Goal: Find specific page/section: Find specific page/section

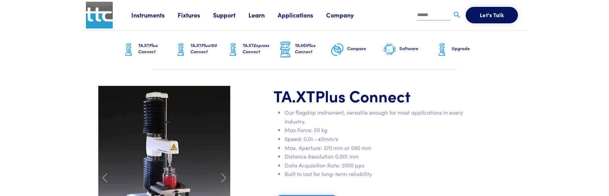
click at [193, 16] on link "Fixtures" at bounding box center [195, 15] width 35 height 9
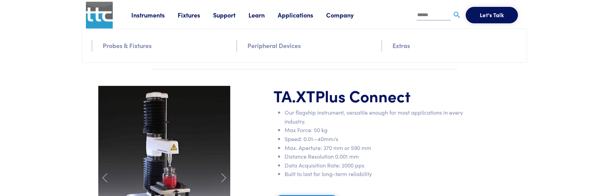
click at [117, 48] on link "Probes & Fixtures" at bounding box center [127, 46] width 49 height 10
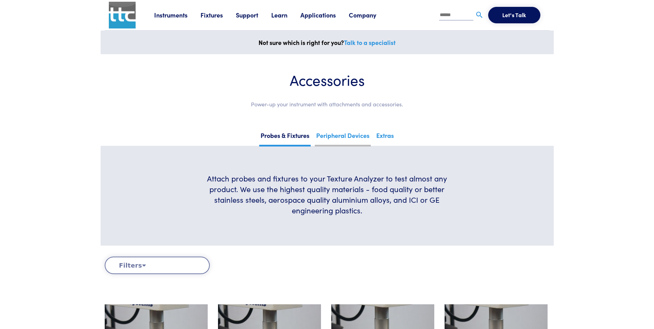
click at [358, 134] on link "Peripheral Devices" at bounding box center [343, 138] width 56 height 17
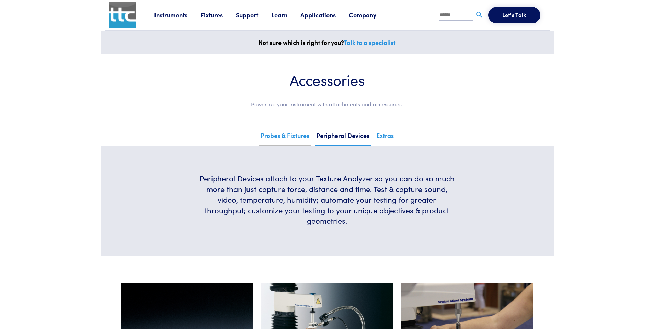
click at [293, 140] on link "Probes & Fixtures" at bounding box center [285, 138] width 52 height 17
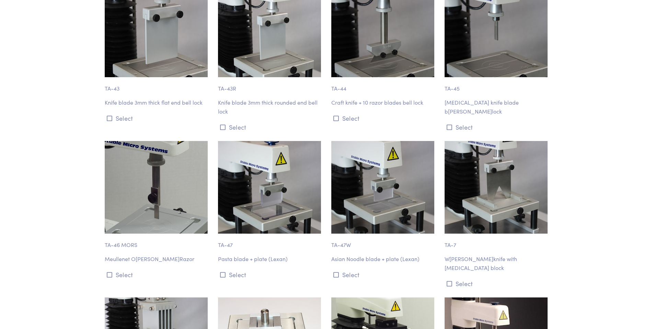
scroll to position [2850, 0]
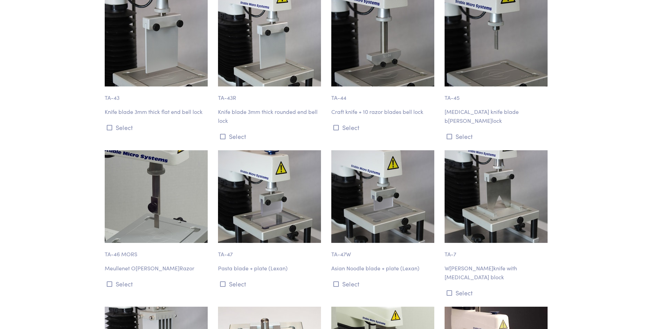
drag, startPoint x: 657, startPoint y: 42, endPoint x: 625, endPoint y: 118, distance: 82.4
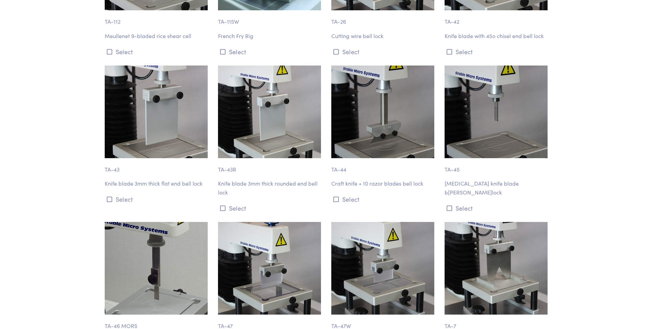
scroll to position [2919, 0]
